Goal: Check status: Check status

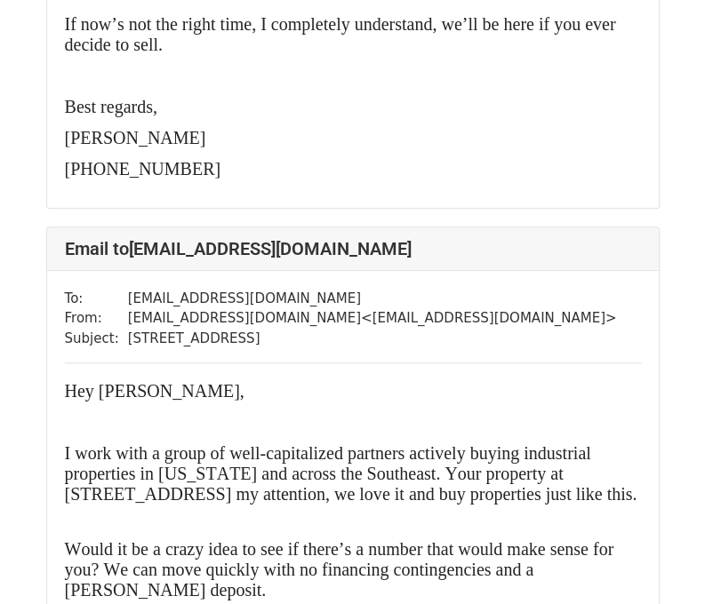
scroll to position [14929, 0]
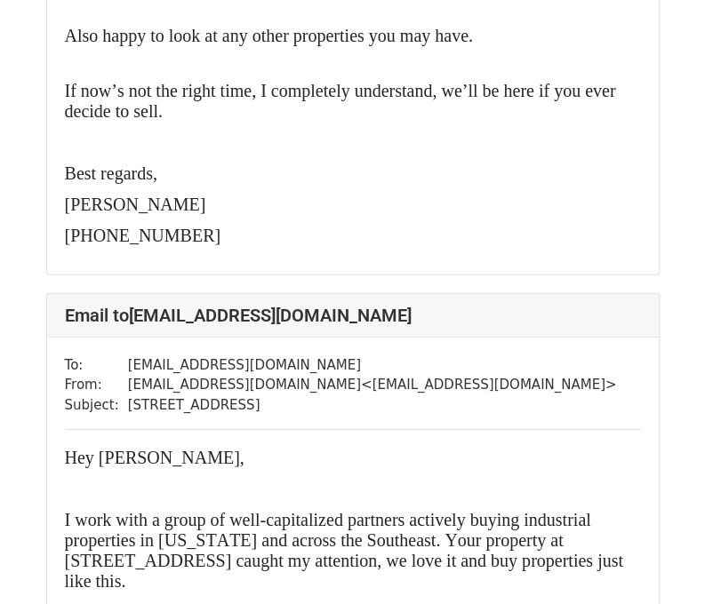
scroll to position [28963, 0]
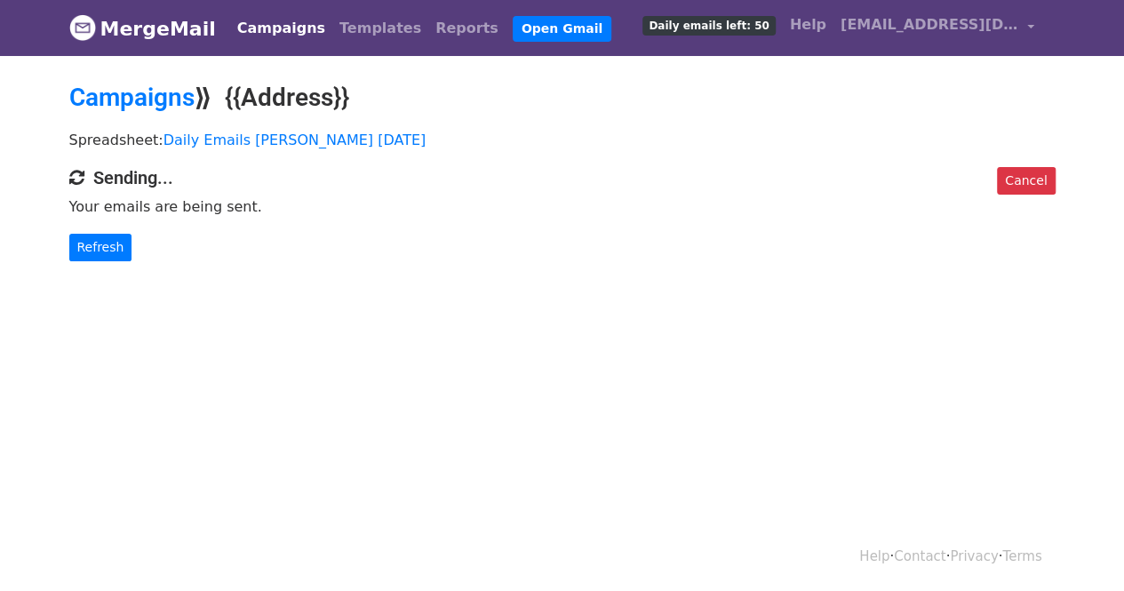
click at [108, 267] on body "MergeMail Campaigns Templates Reports Open Gmail Daily emails left: 50 Help spe…" at bounding box center [562, 166] width 1124 height 332
click at [89, 246] on link "Refresh" at bounding box center [100, 248] width 63 height 28
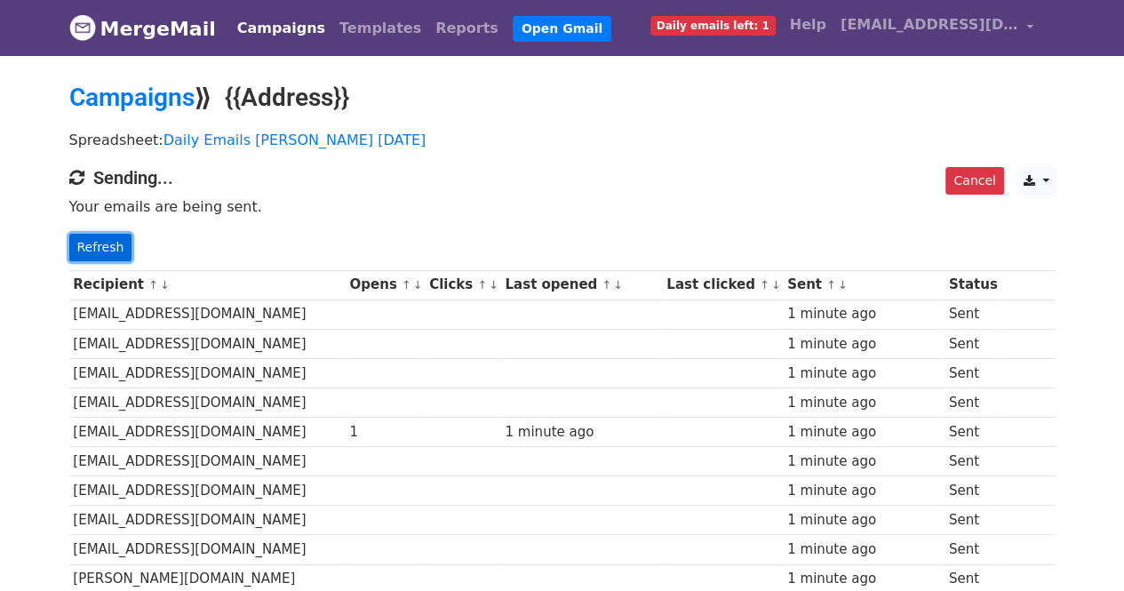
click at [103, 255] on link "Refresh" at bounding box center [100, 248] width 63 height 28
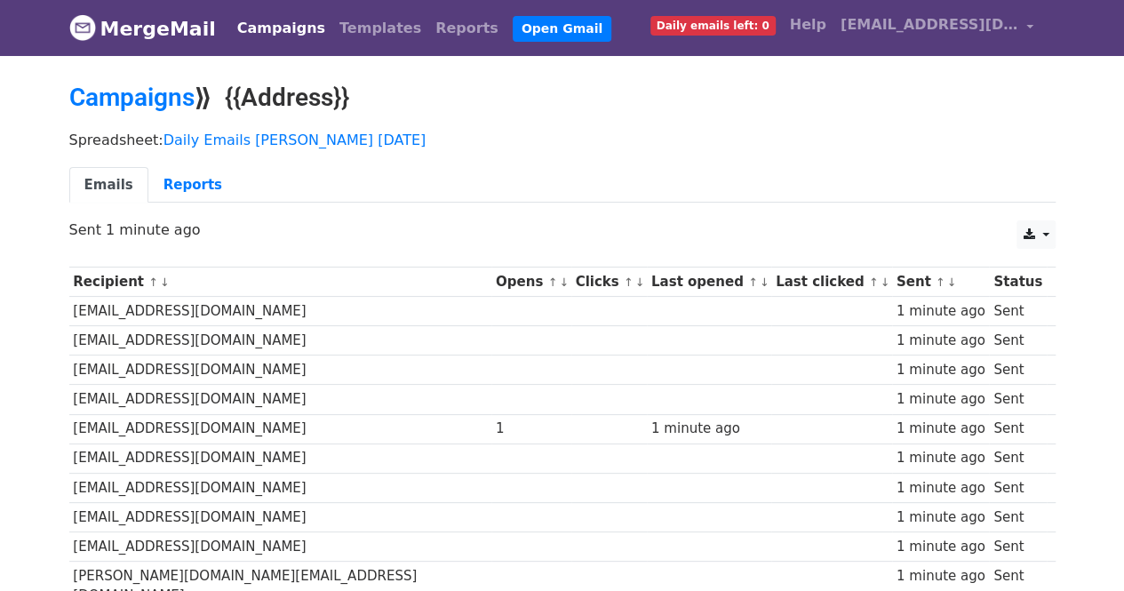
scroll to position [1, 0]
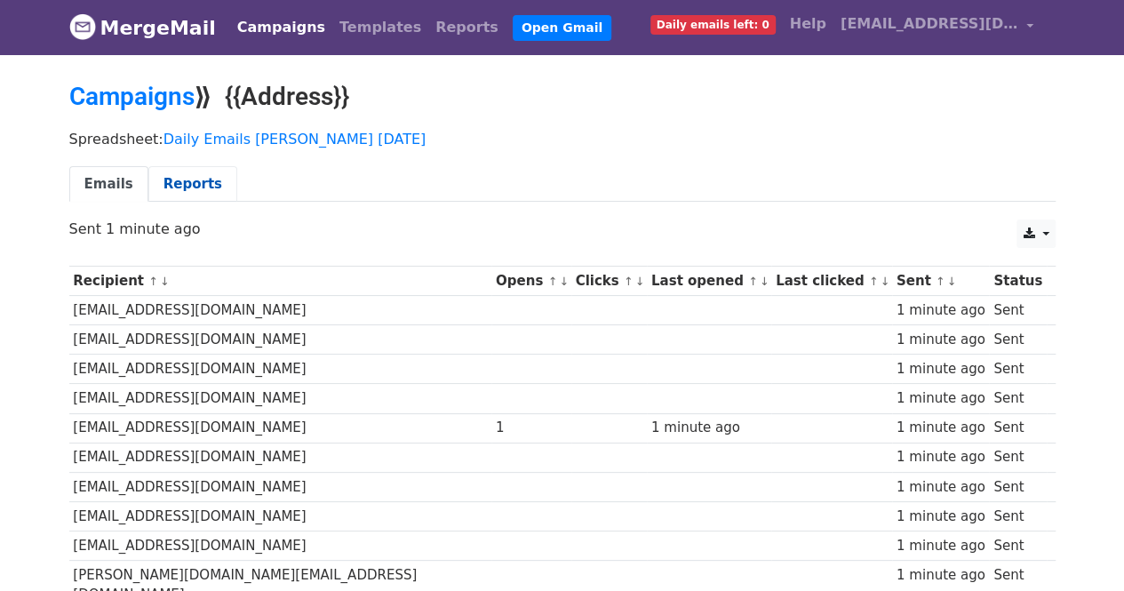
click at [178, 173] on link "Reports" at bounding box center [192, 184] width 89 height 36
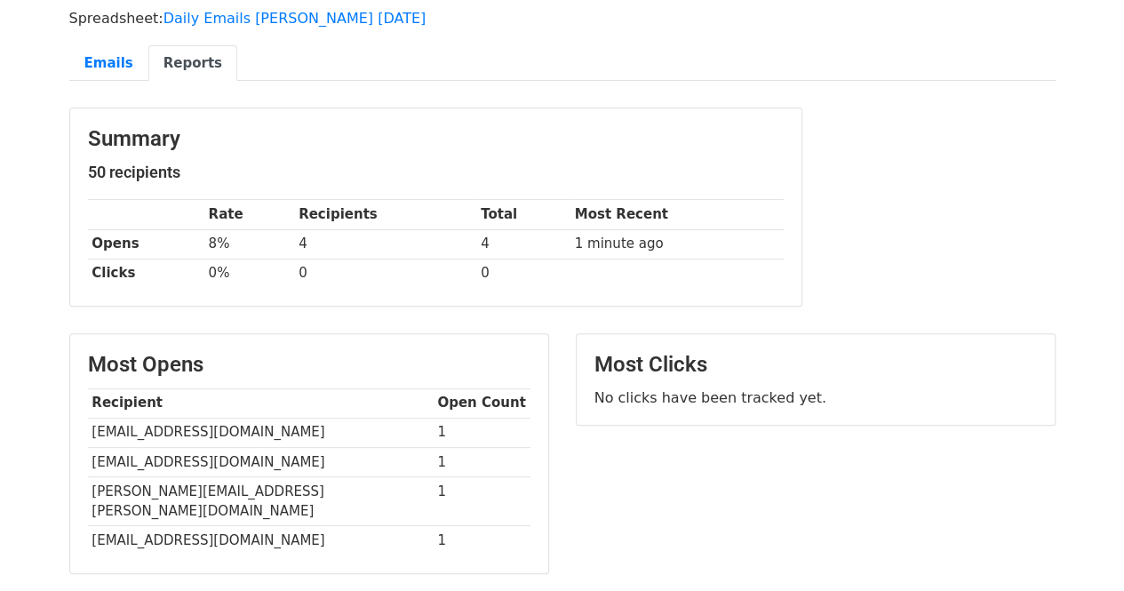
scroll to position [124, 0]
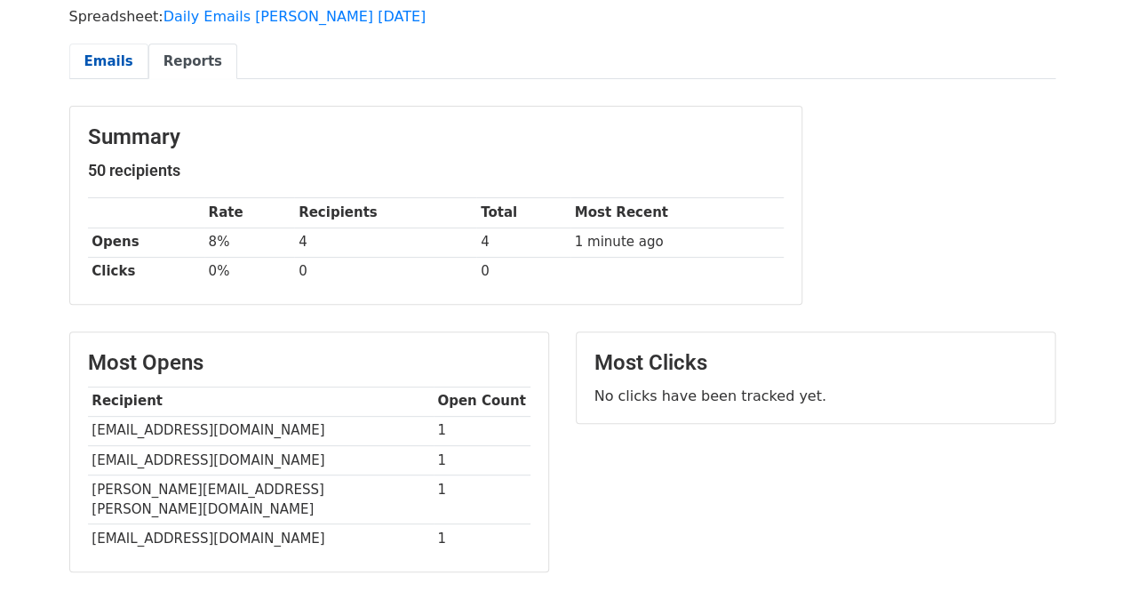
click at [98, 56] on link "Emails" at bounding box center [108, 62] width 79 height 36
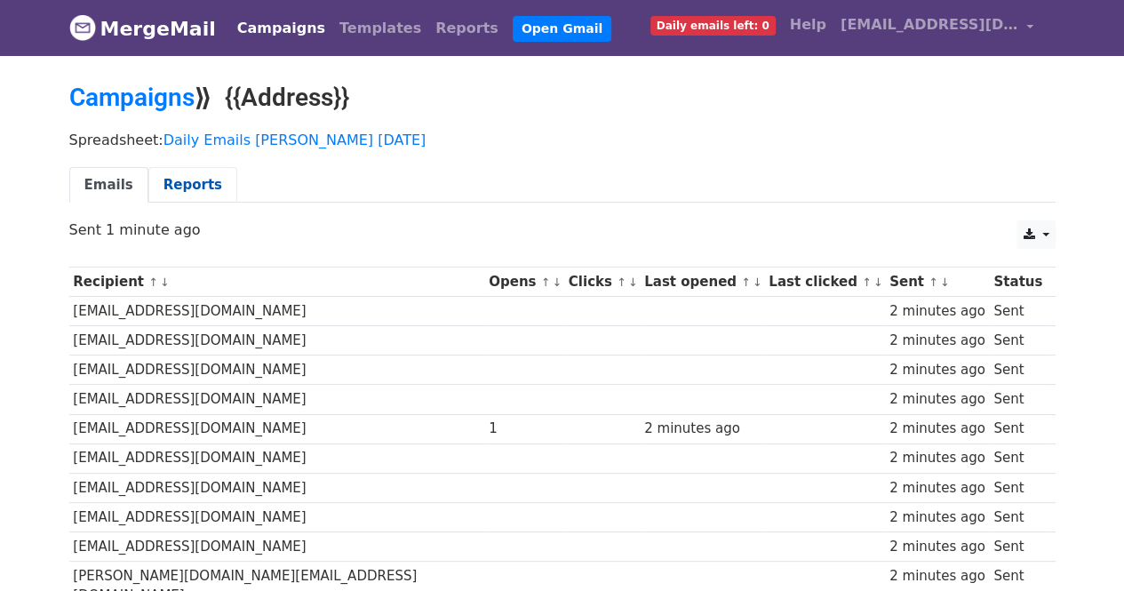
click at [181, 177] on link "Reports" at bounding box center [192, 185] width 89 height 36
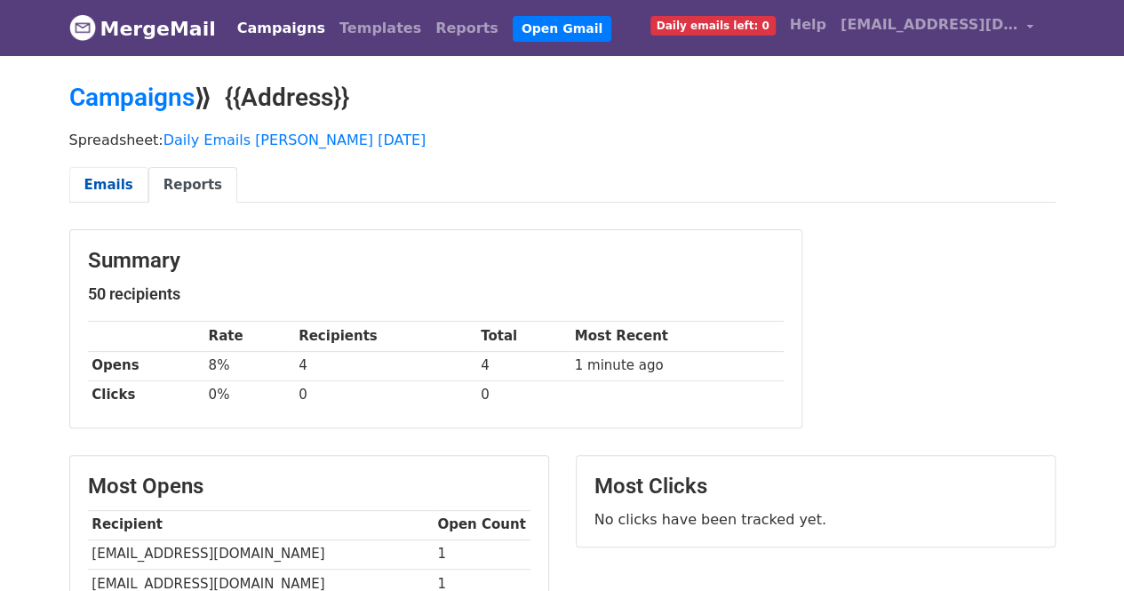
click at [124, 189] on link "Emails" at bounding box center [108, 185] width 79 height 36
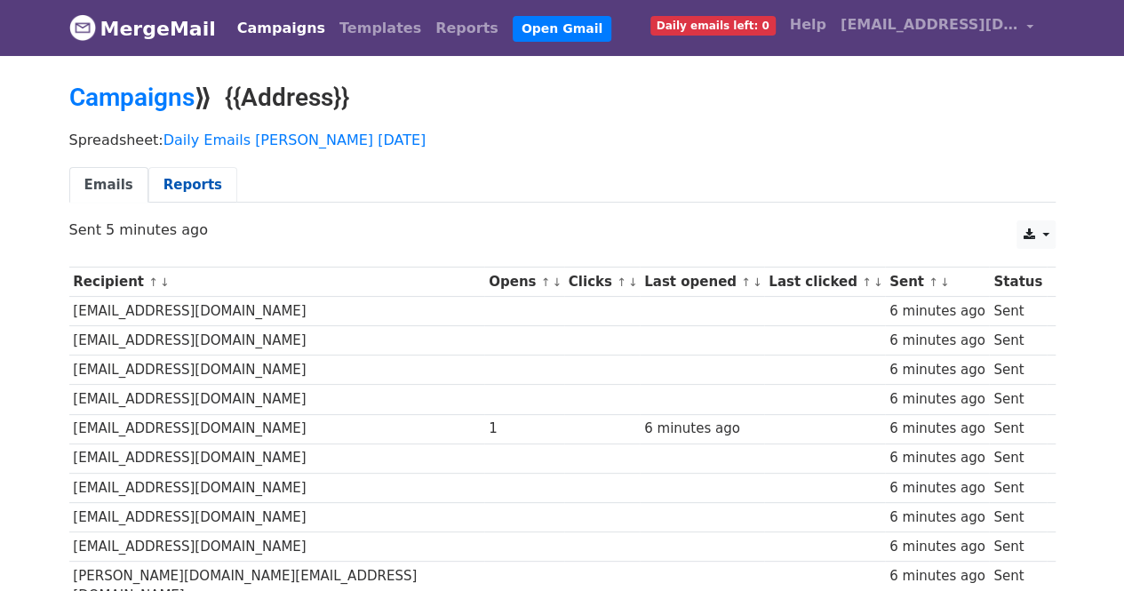
click at [181, 183] on link "Reports" at bounding box center [192, 185] width 89 height 36
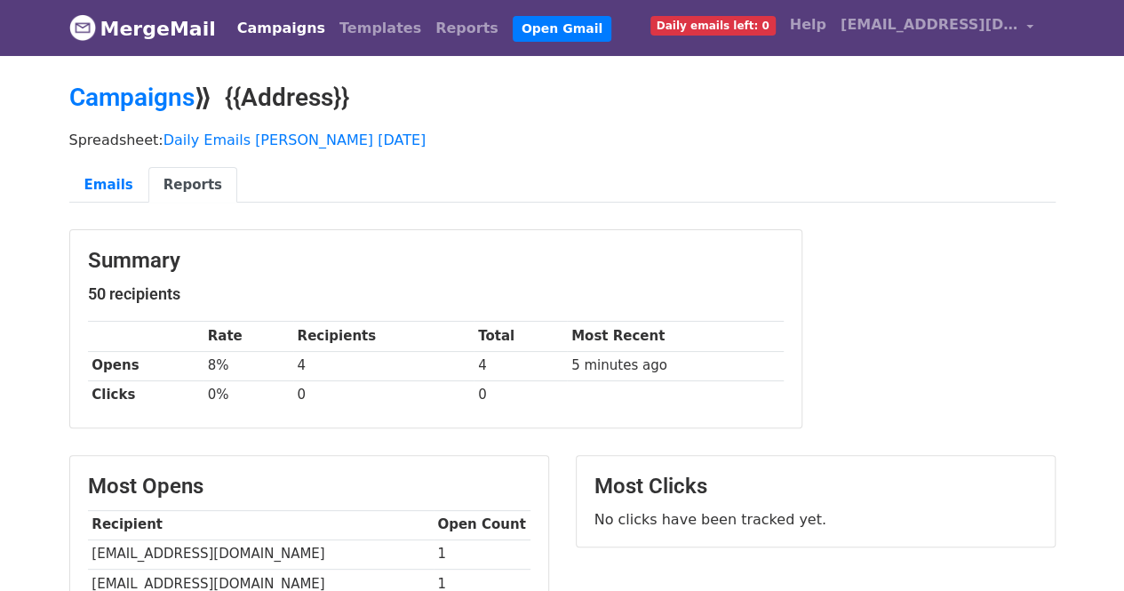
click at [181, 183] on link "Reports" at bounding box center [192, 185] width 89 height 36
click at [167, 188] on link "Reports" at bounding box center [192, 185] width 89 height 36
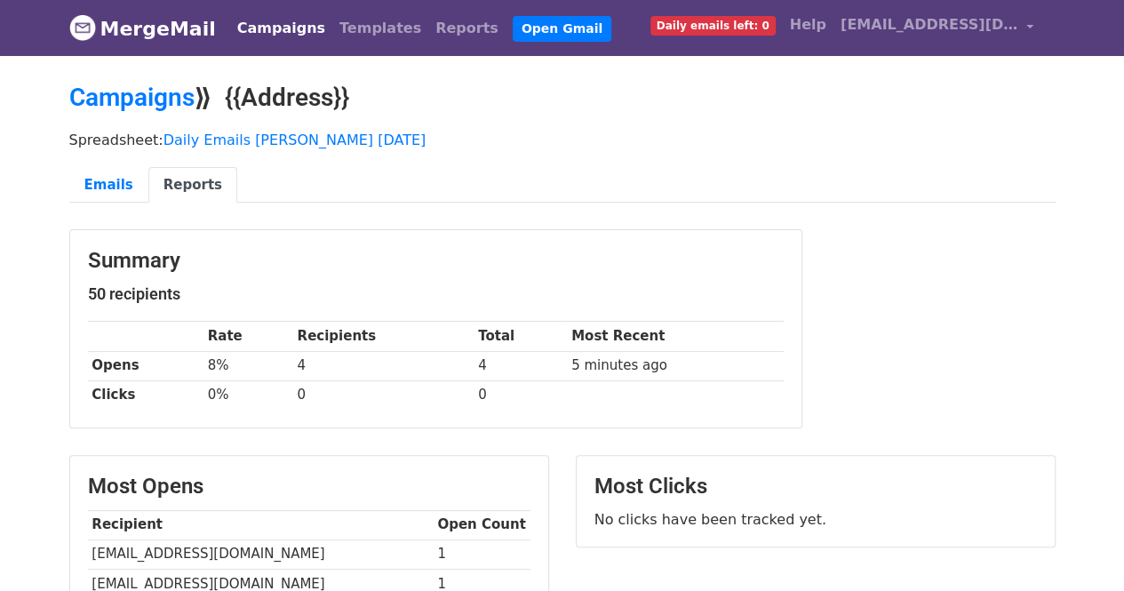
click at [162, 182] on link "Reports" at bounding box center [192, 185] width 89 height 36
click at [113, 175] on link "Emails" at bounding box center [108, 185] width 79 height 36
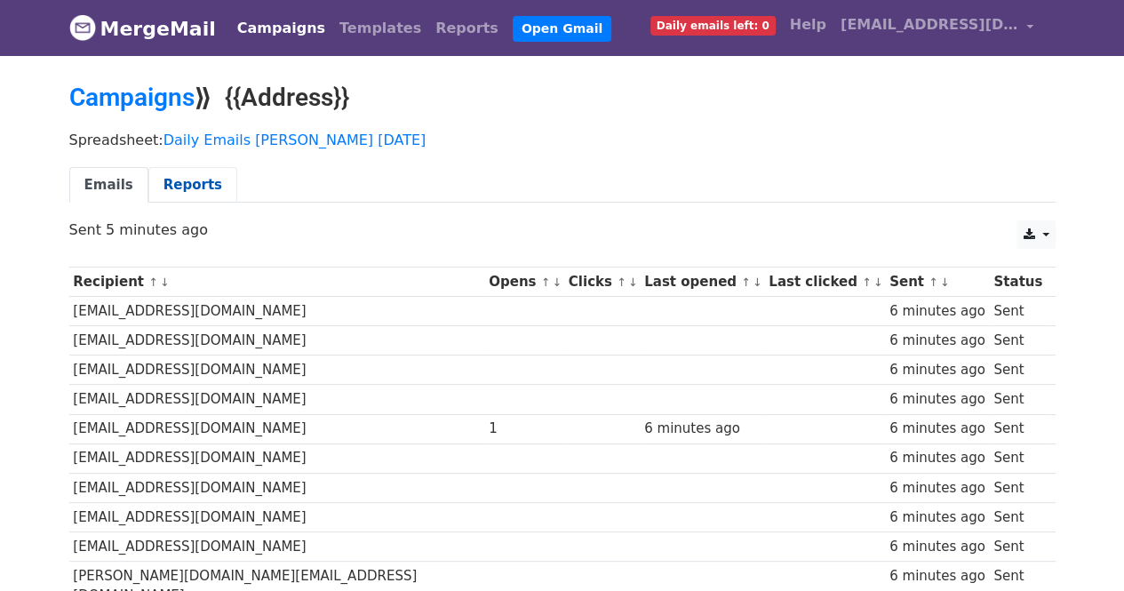
scroll to position [1, 0]
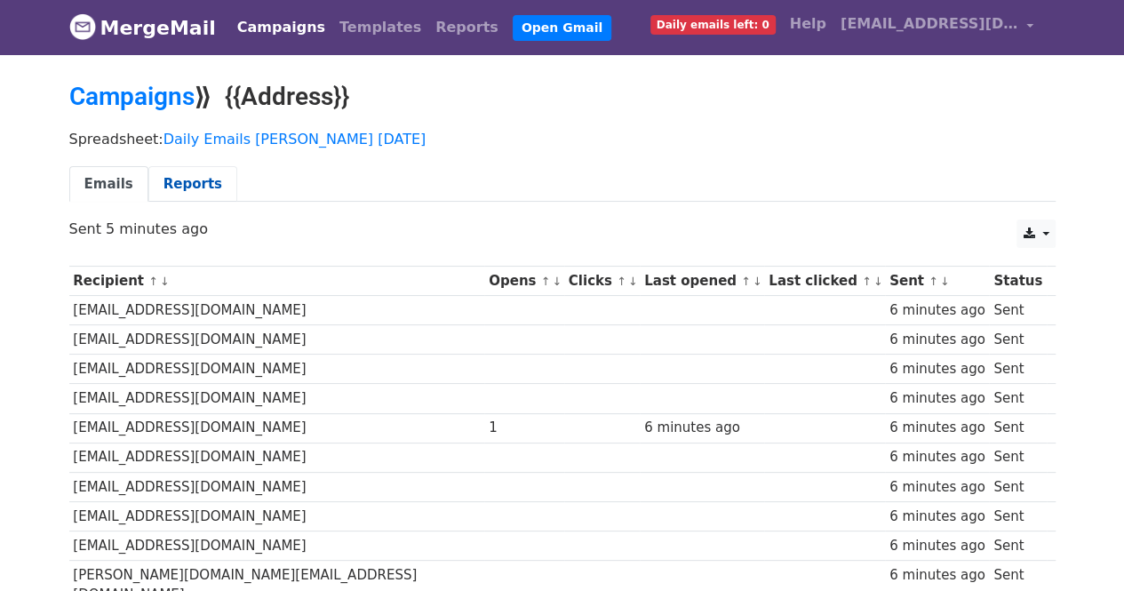
click at [187, 189] on link "Reports" at bounding box center [192, 184] width 89 height 36
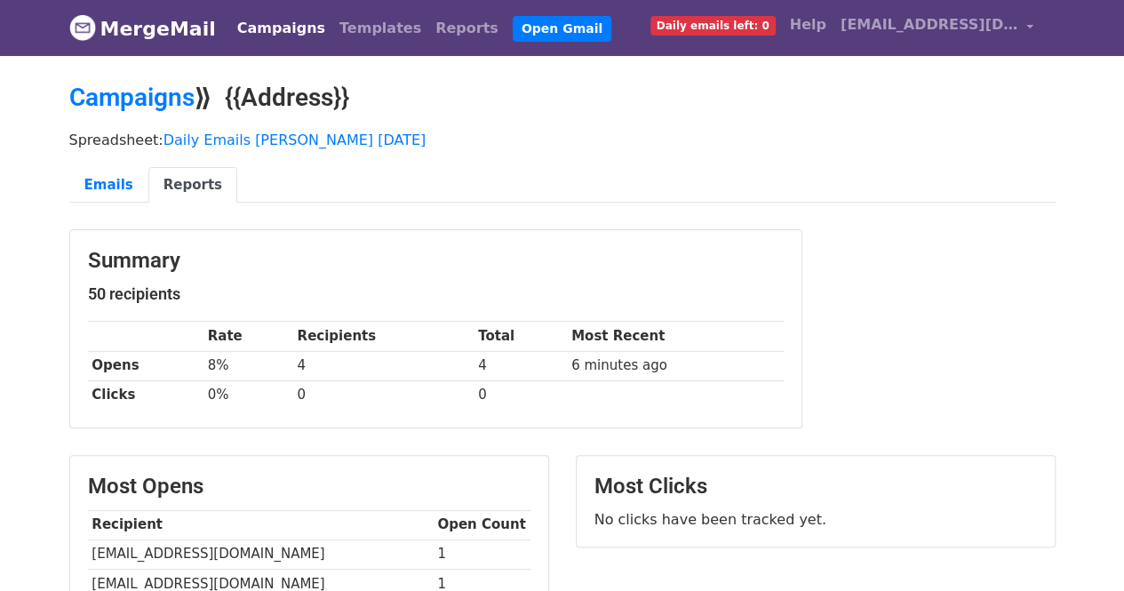
click at [187, 189] on link "Reports" at bounding box center [192, 185] width 89 height 36
click at [92, 180] on link "Emails" at bounding box center [108, 185] width 79 height 36
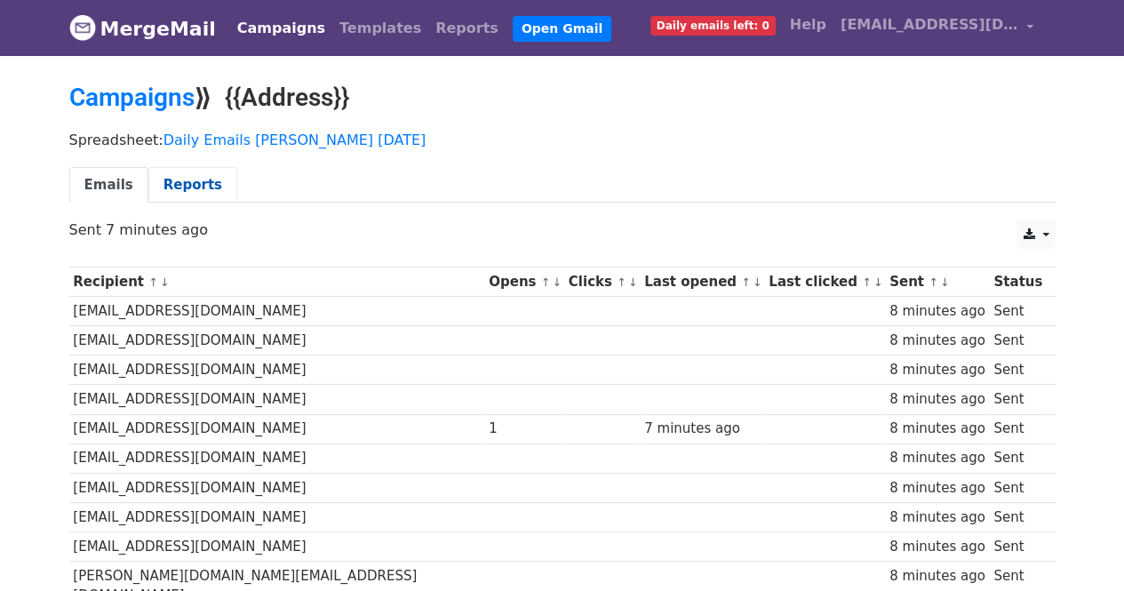
click at [177, 173] on link "Reports" at bounding box center [192, 185] width 89 height 36
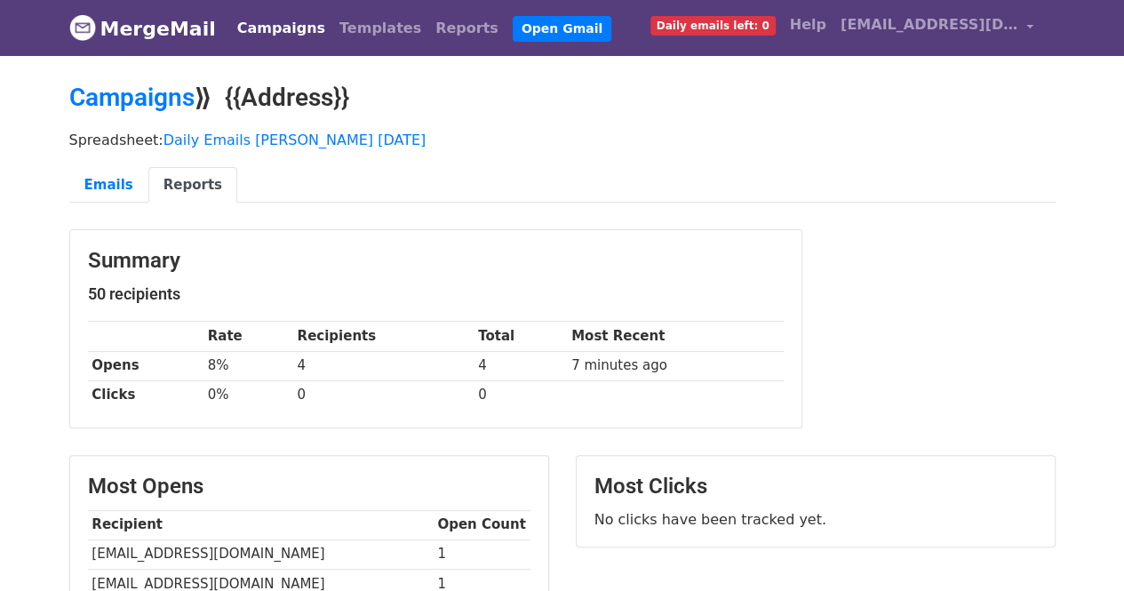
click at [241, 25] on link "Campaigns" at bounding box center [281, 29] width 102 height 36
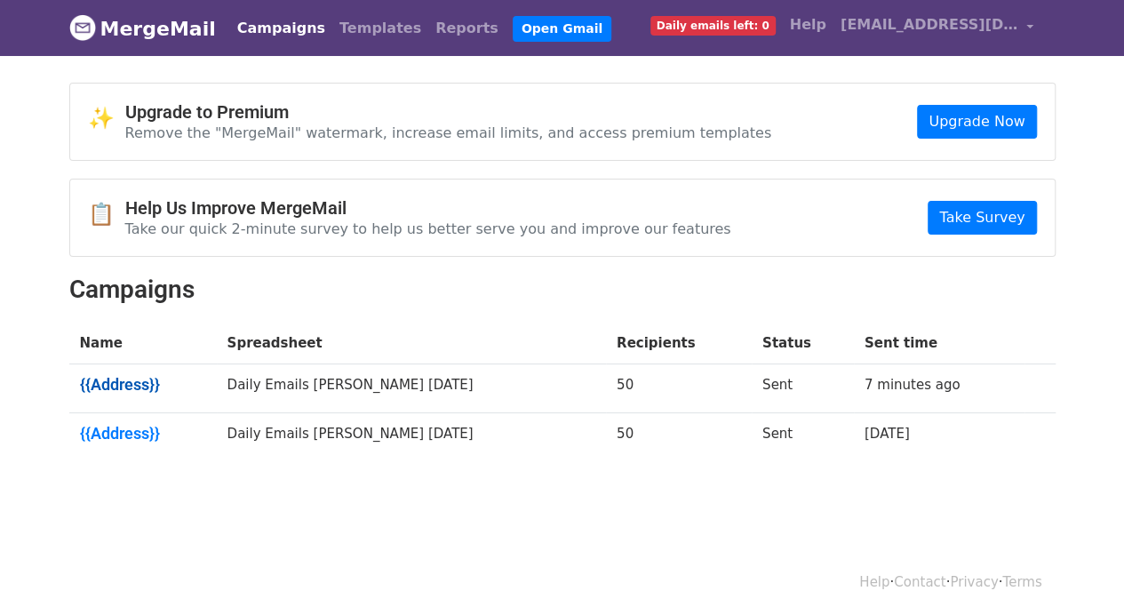
click at [121, 379] on link "{{Address}}" at bounding box center [143, 385] width 126 height 20
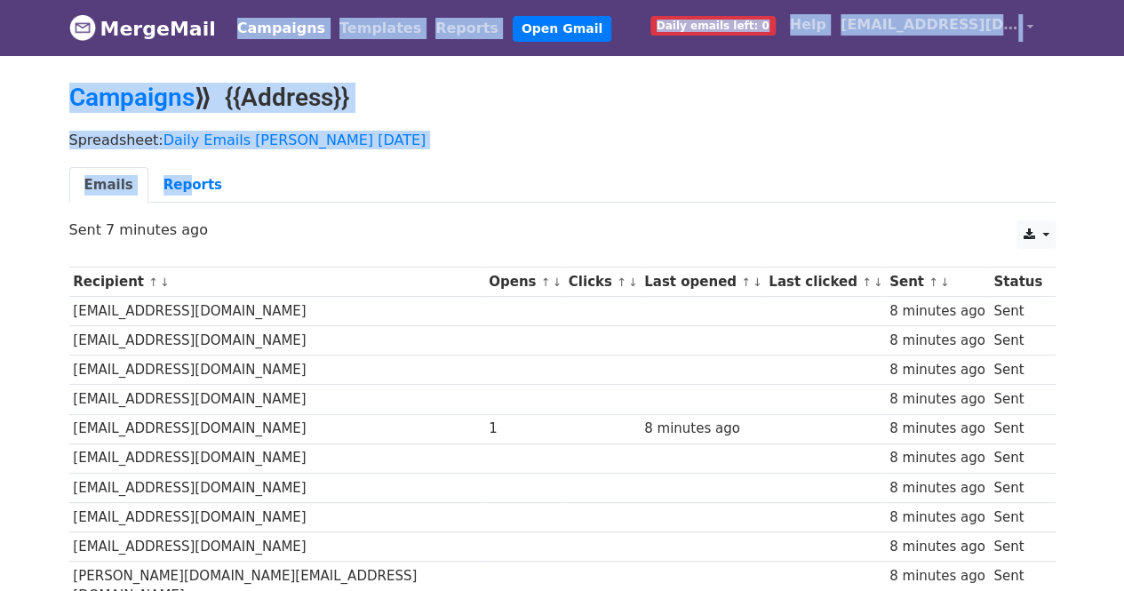
drag, startPoint x: 177, startPoint y: 148, endPoint x: 229, endPoint y: -77, distance: 231.7
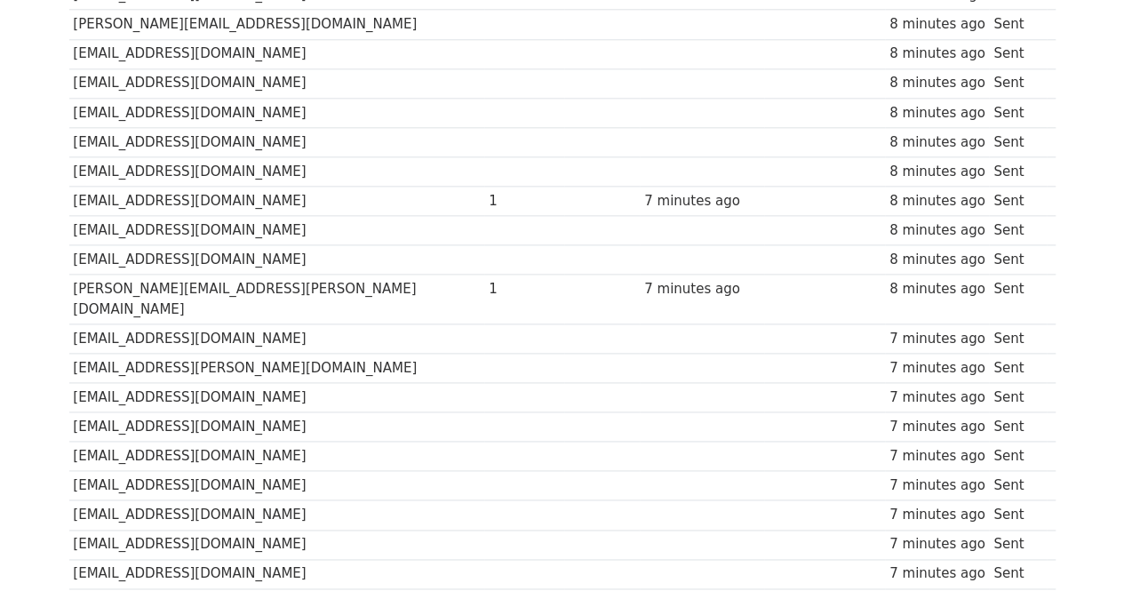
scroll to position [1315, 0]
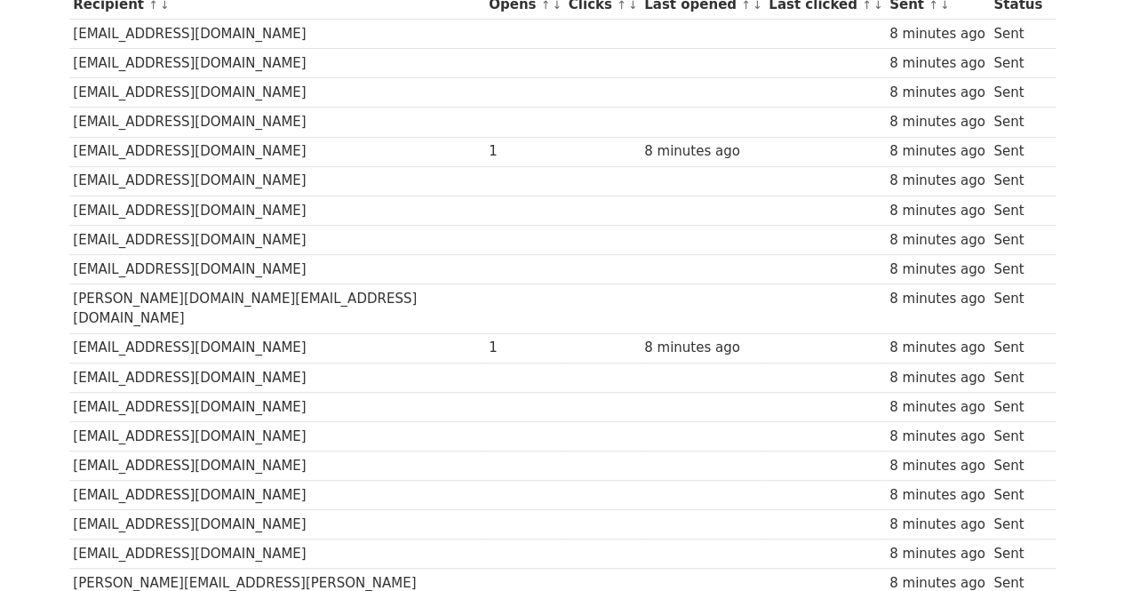
scroll to position [0, 0]
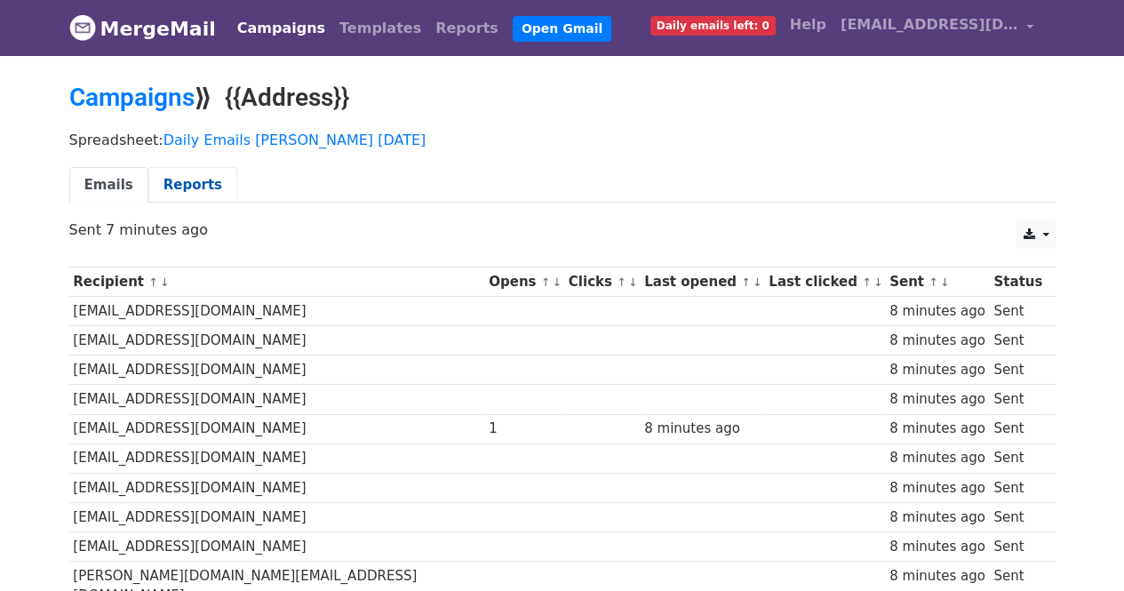
click at [195, 192] on link "Reports" at bounding box center [192, 185] width 89 height 36
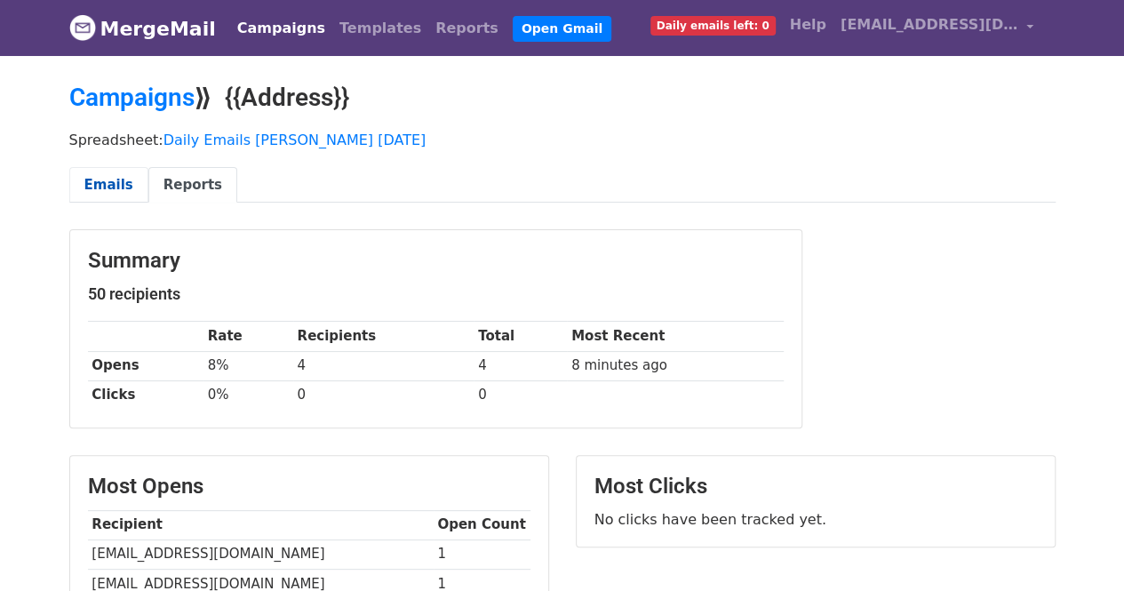
click at [130, 188] on link "Emails" at bounding box center [108, 185] width 79 height 36
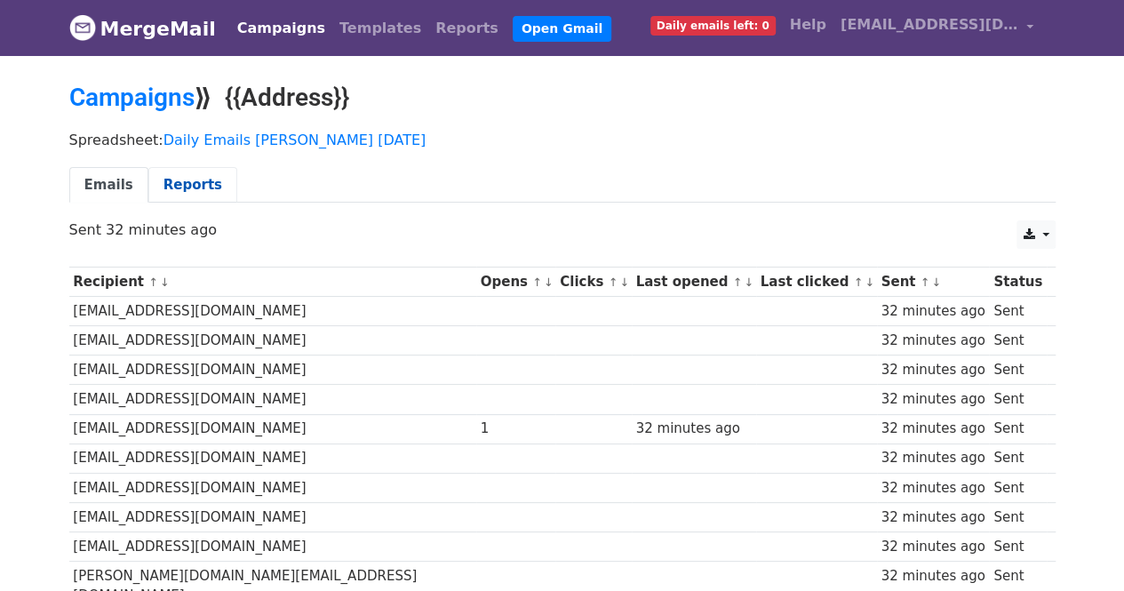
click at [187, 177] on link "Reports" at bounding box center [192, 185] width 89 height 36
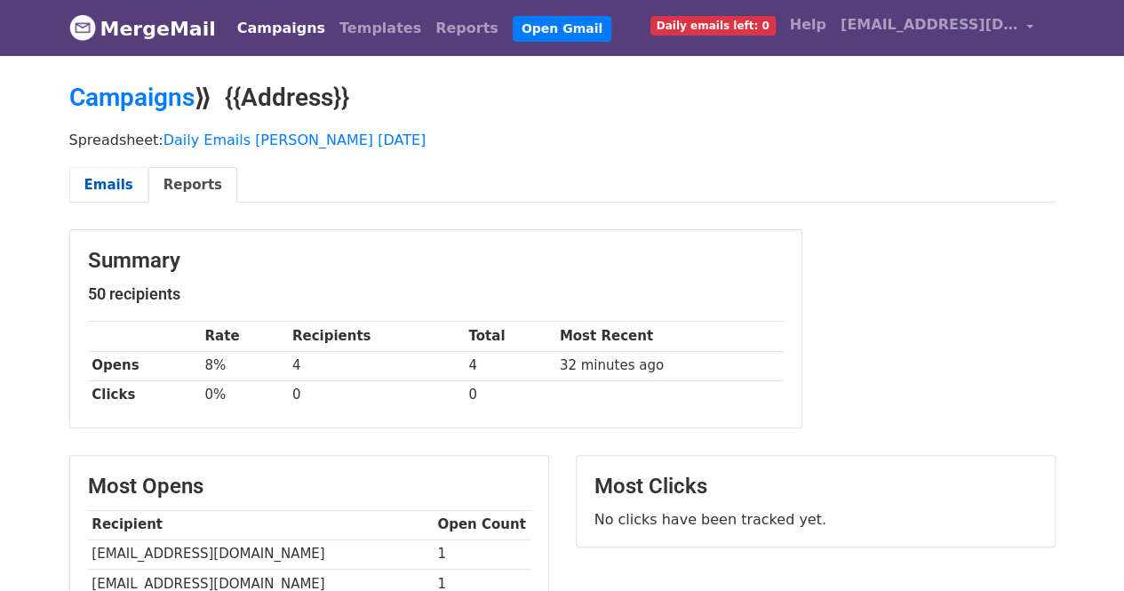
click at [112, 182] on link "Emails" at bounding box center [108, 185] width 79 height 36
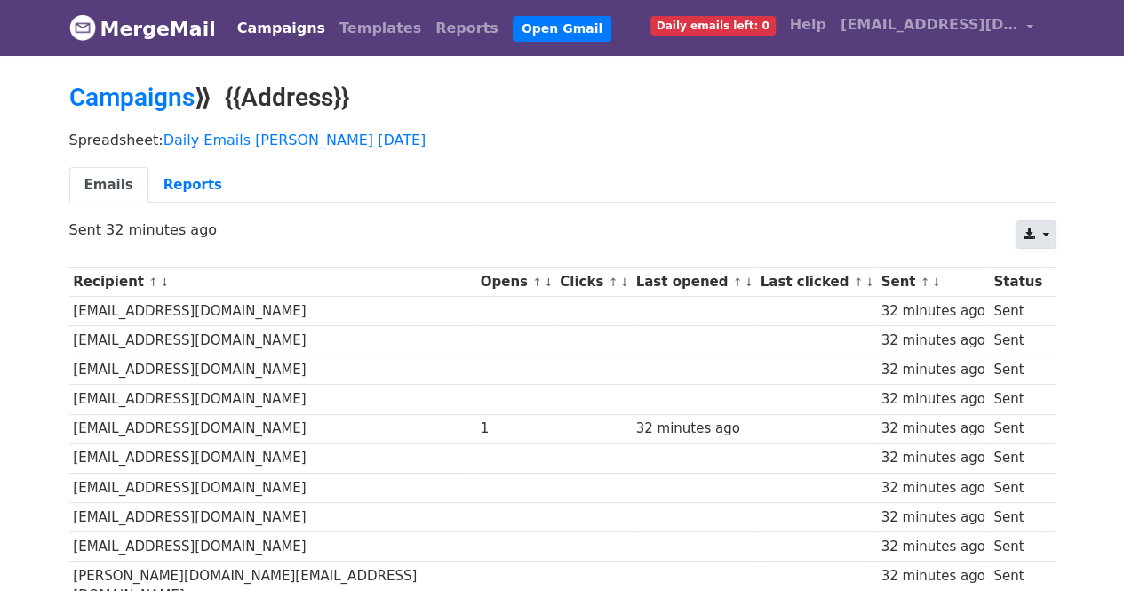
click at [1047, 221] on link at bounding box center [1036, 234] width 38 height 28
click at [1046, 221] on link at bounding box center [1036, 234] width 38 height 28
click at [165, 192] on link "Reports" at bounding box center [192, 185] width 89 height 36
